Goal: Understand process/instructions: Learn how to perform a task or action

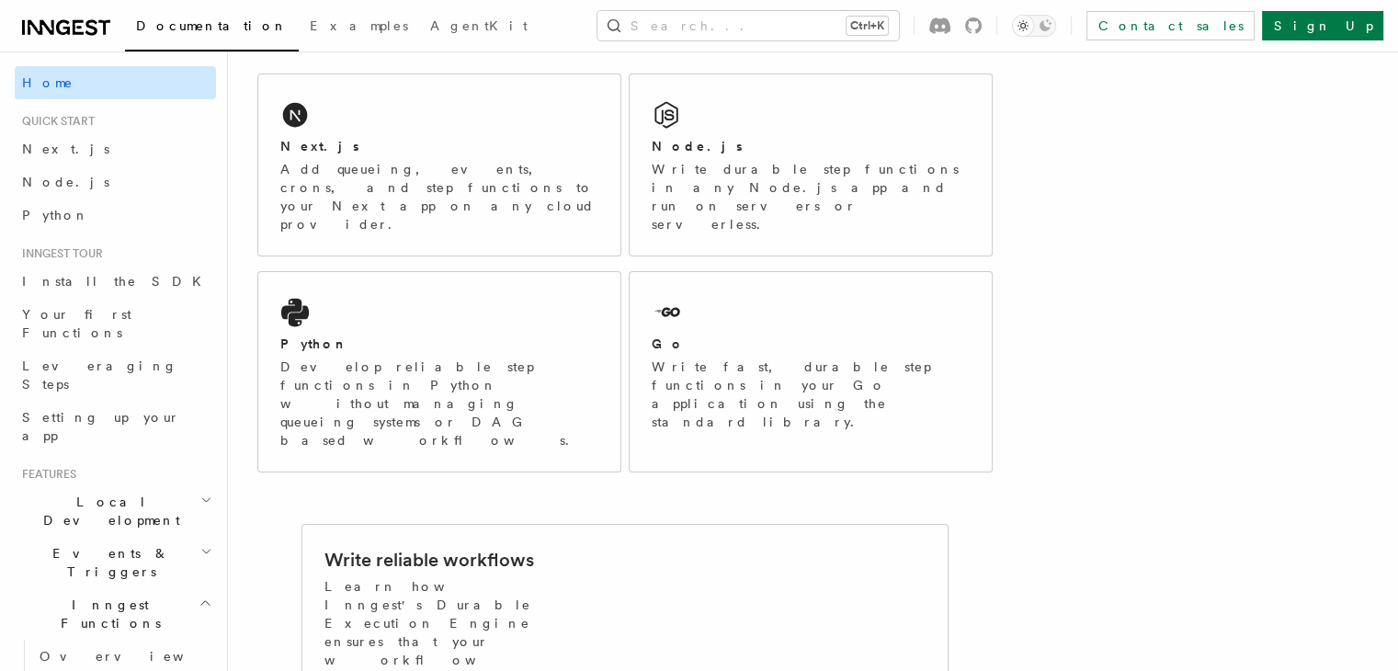
scroll to position [289, 0]
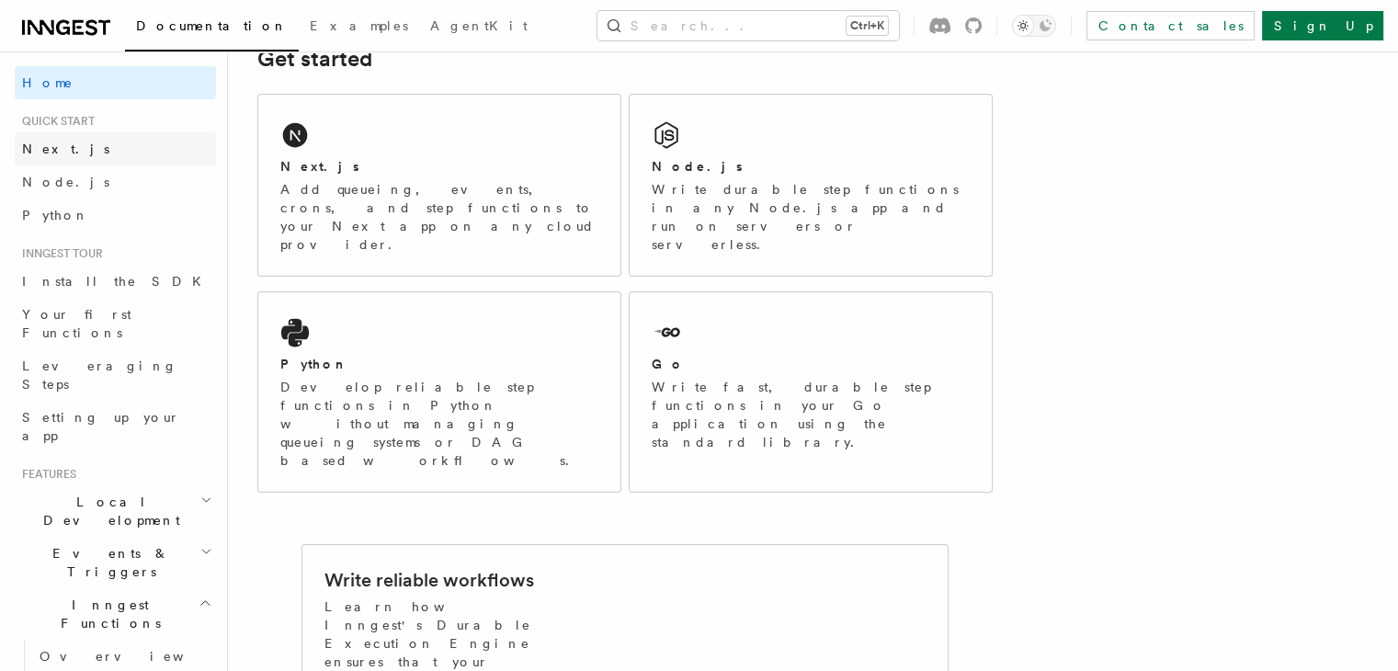
click at [70, 151] on link "Next.js" at bounding box center [115, 148] width 201 height 33
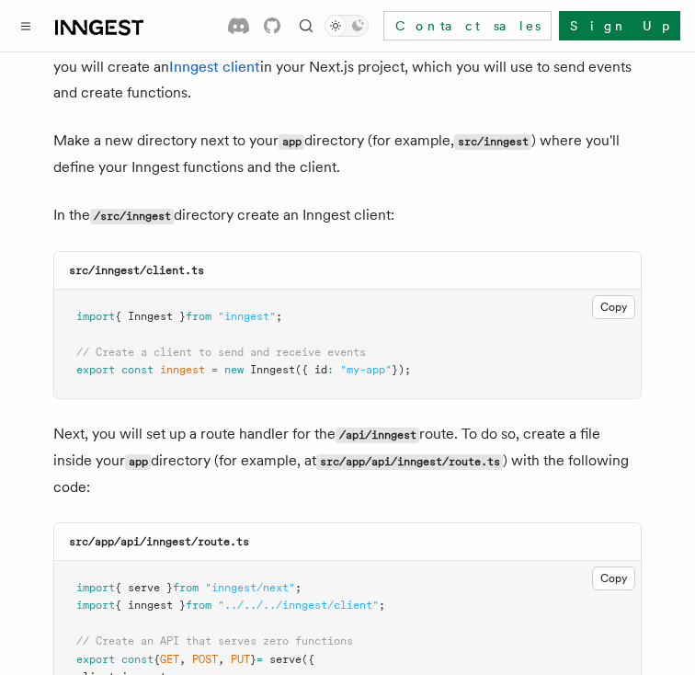
scroll to position [2558, 0]
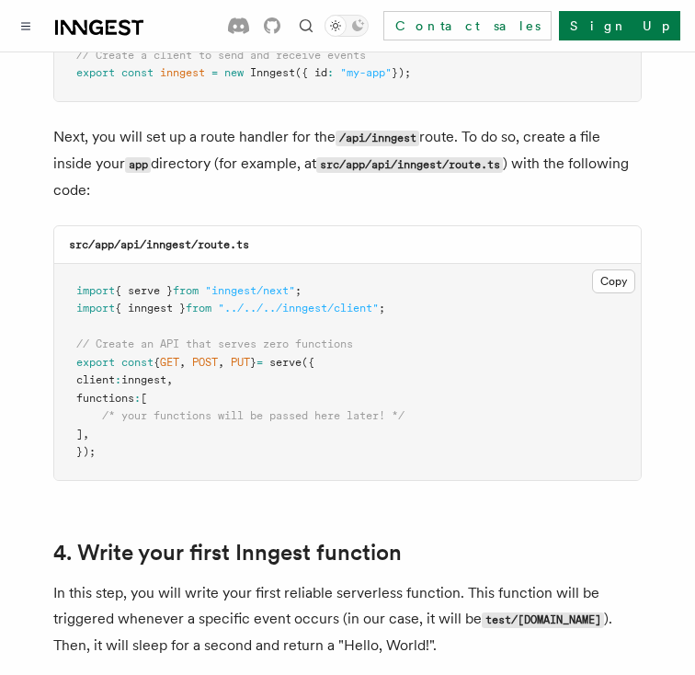
click at [635, 264] on pre "import { serve } from "inngest/next" ; import { inngest } from "../../../innges…" at bounding box center [347, 372] width 586 height 216
click at [615, 269] on button "Copy Copied" at bounding box center [613, 281] width 43 height 24
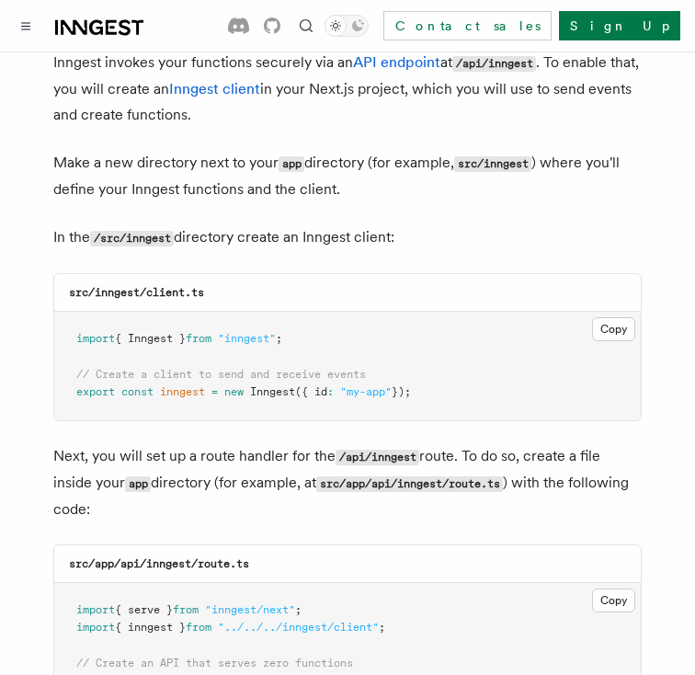
scroll to position [2238, 0]
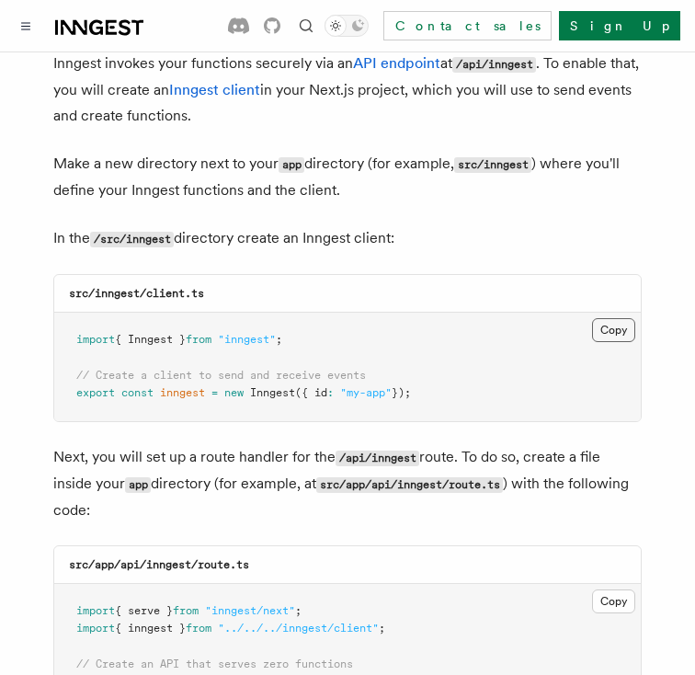
click at [610, 318] on button "Copy Copied" at bounding box center [613, 330] width 43 height 24
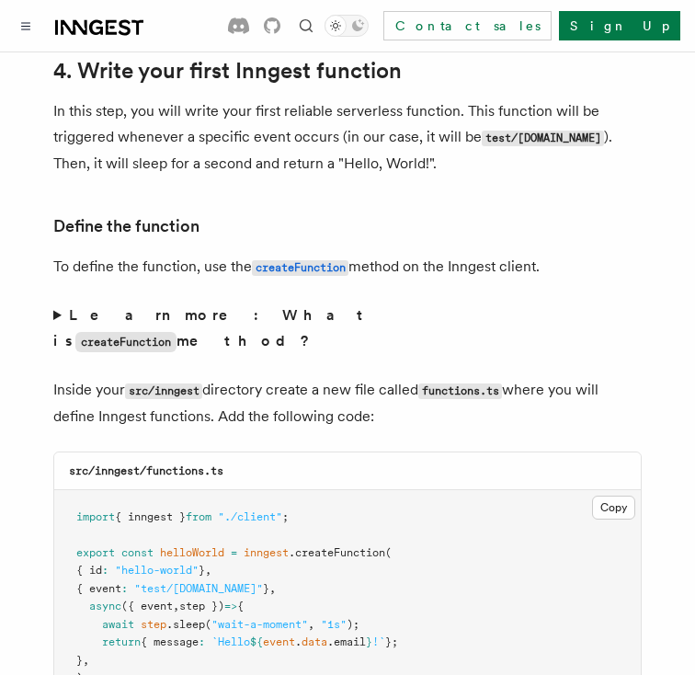
scroll to position [3213, 0]
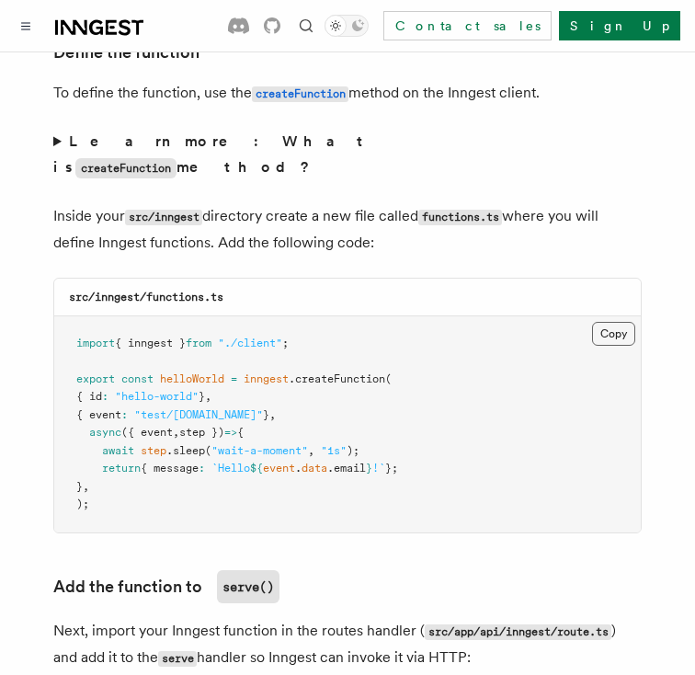
click at [626, 322] on button "Copy Copied" at bounding box center [613, 334] width 43 height 24
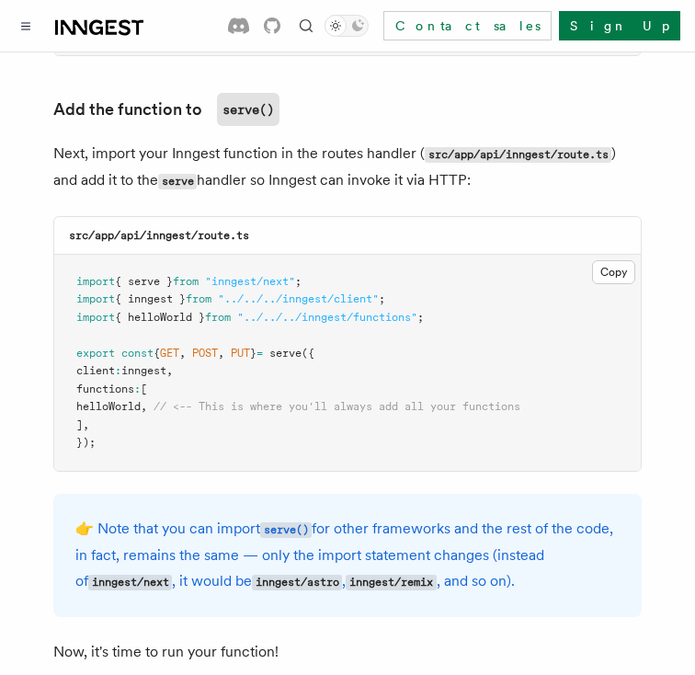
scroll to position [3689, 0]
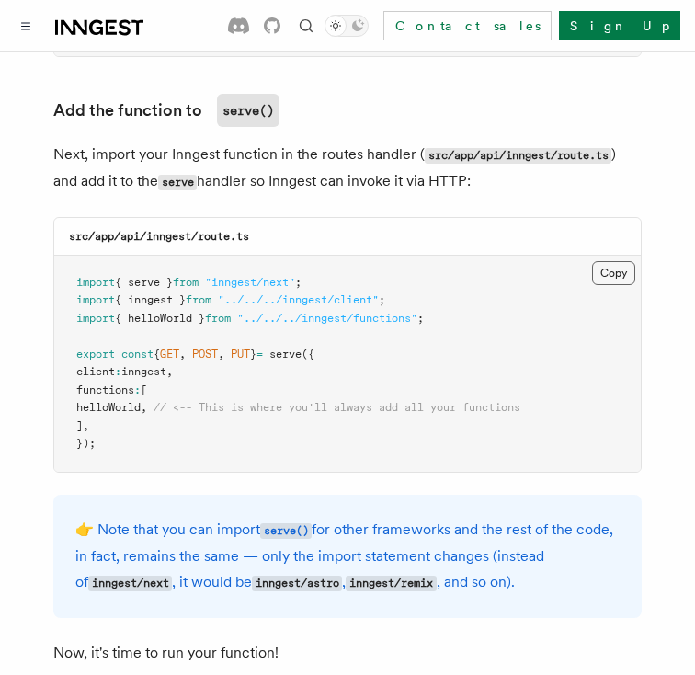
click at [610, 261] on button "Copy Copied" at bounding box center [613, 273] width 43 height 24
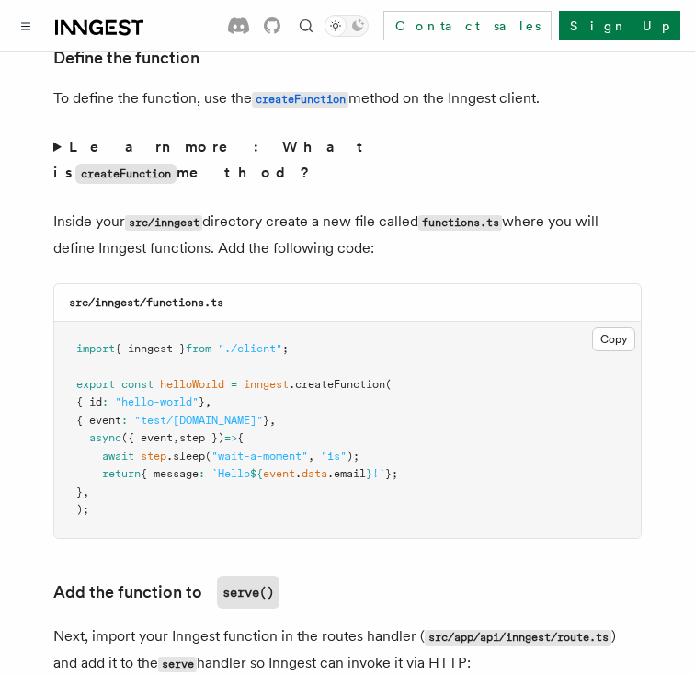
scroll to position [3209, 0]
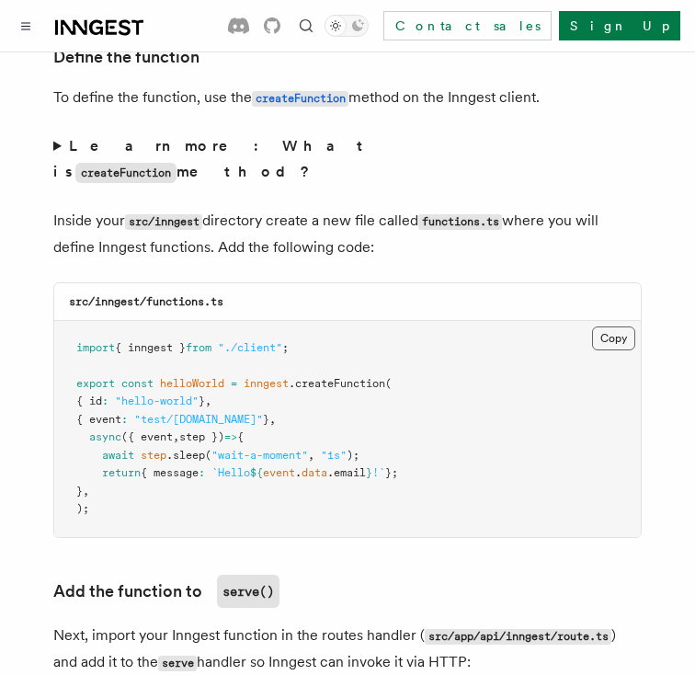
click at [619, 326] on button "Copy Copied" at bounding box center [613, 338] width 43 height 24
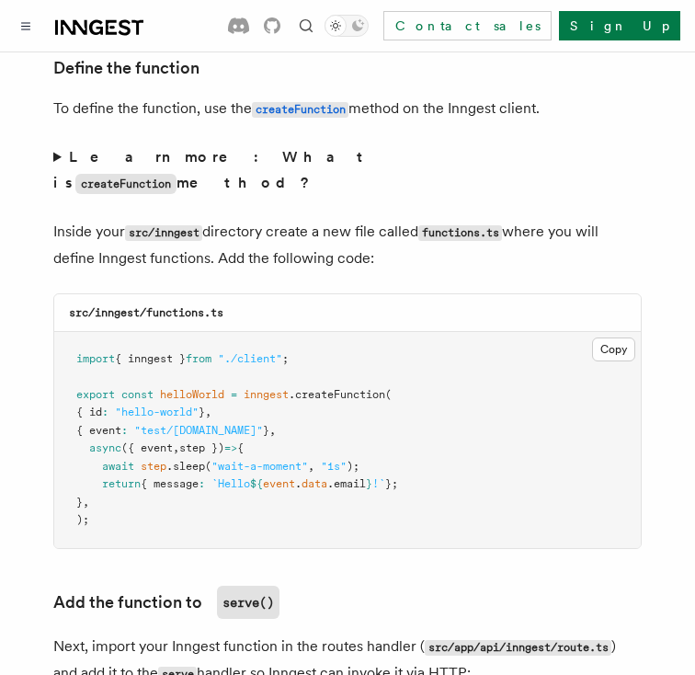
scroll to position [3187, 0]
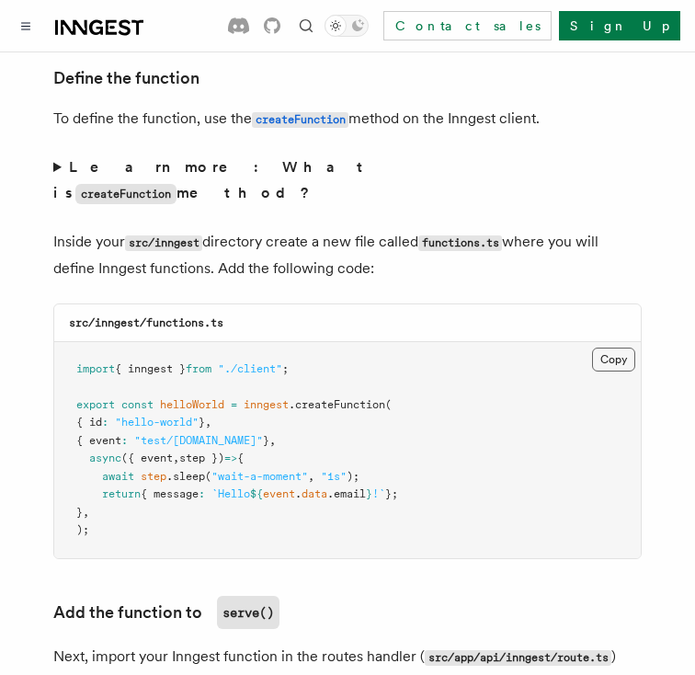
click at [617, 347] on button "Copy Copied" at bounding box center [613, 359] width 43 height 24
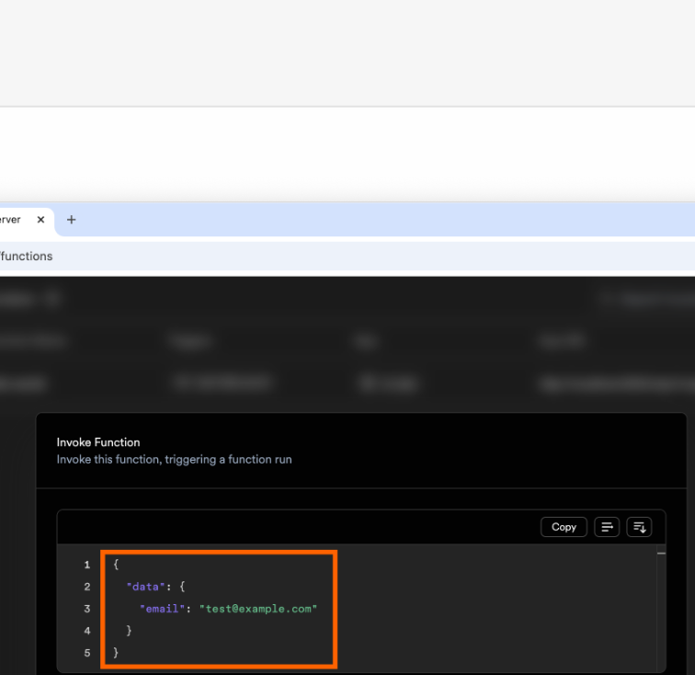
scroll to position [5447, 0]
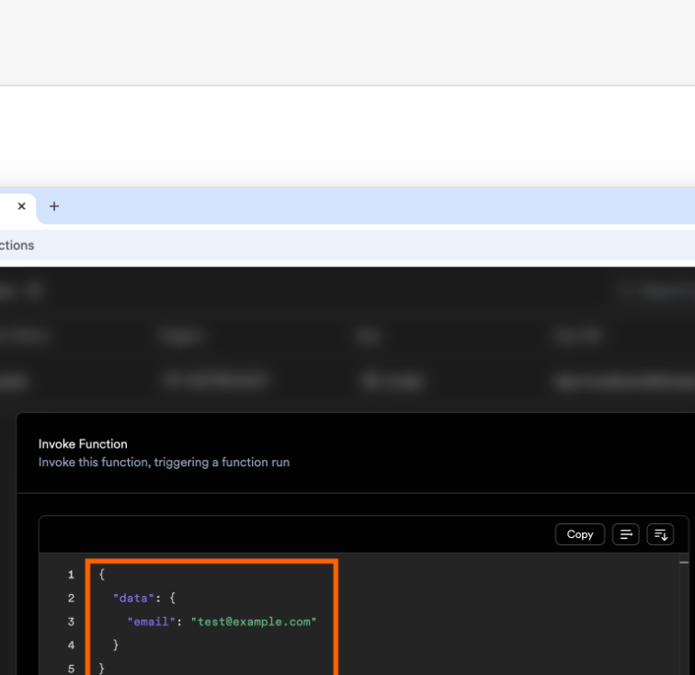
click at [245, 430] on img at bounding box center [347, 483] width 588 height 369
drag, startPoint x: 245, startPoint y: 430, endPoint x: 306, endPoint y: 434, distance: 60.8
click at [306, 434] on img at bounding box center [347, 483] width 588 height 369
click at [358, 412] on img at bounding box center [347, 483] width 588 height 369
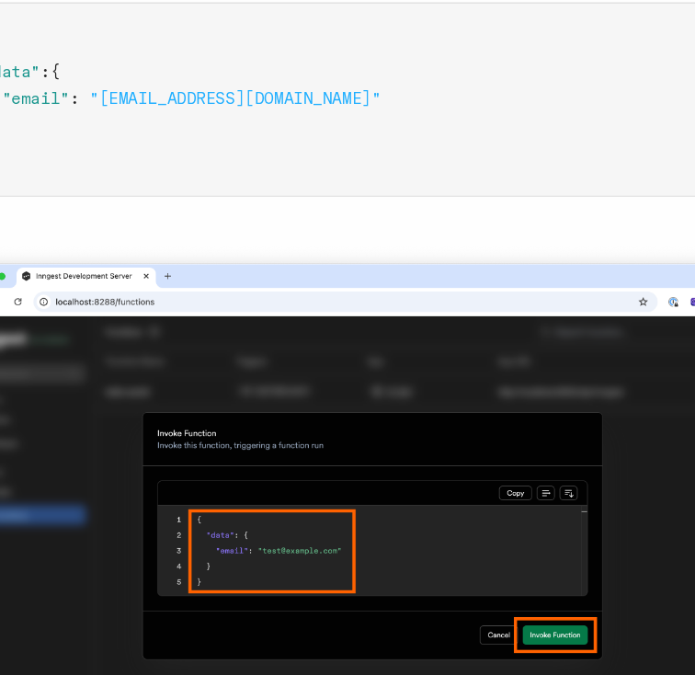
click at [405, 424] on img at bounding box center [347, 483] width 588 height 369
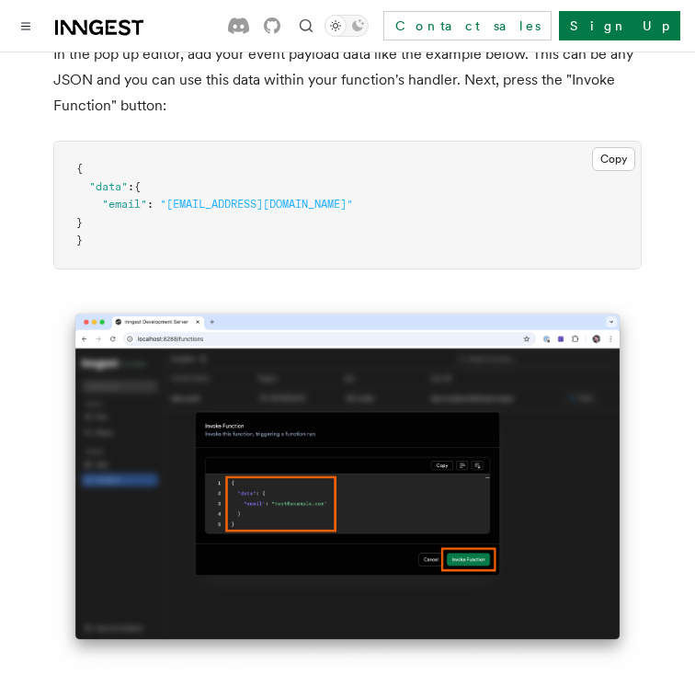
click at [460, 431] on img at bounding box center [347, 483] width 588 height 369
